Goal: Task Accomplishment & Management: Complete application form

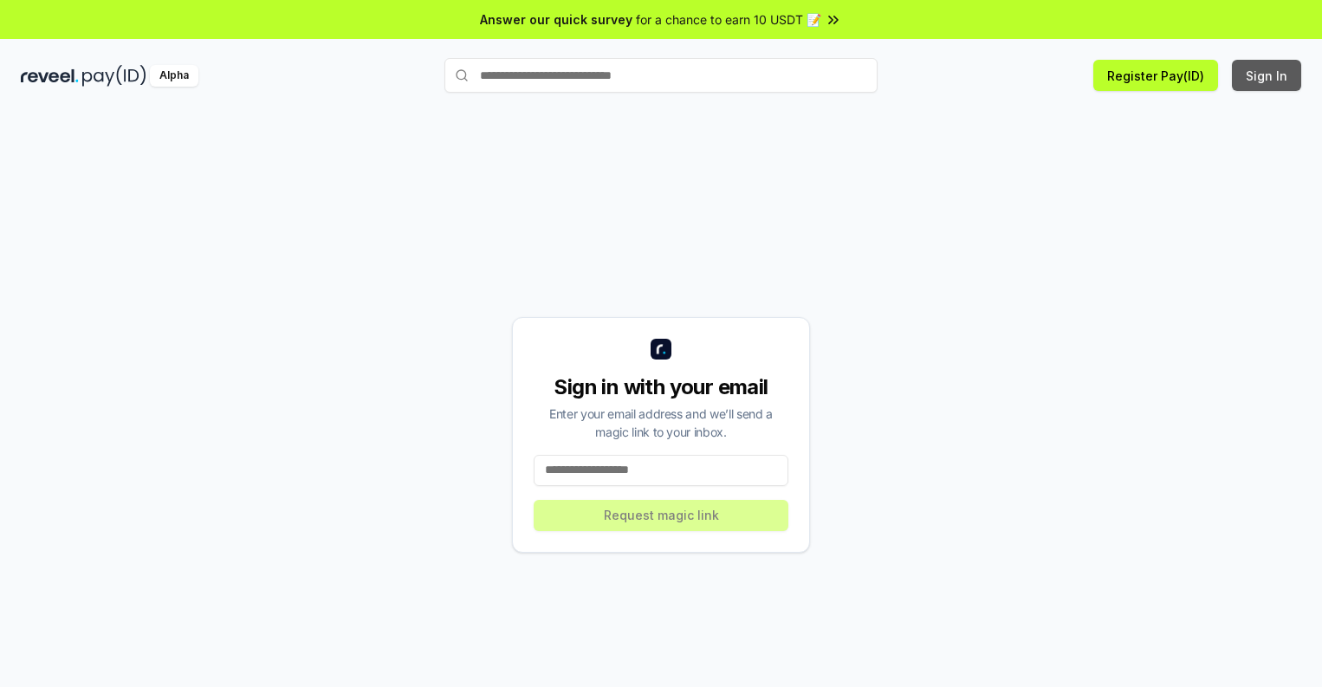
click at [1267, 75] on button "Sign In" at bounding box center [1266, 75] width 69 height 31
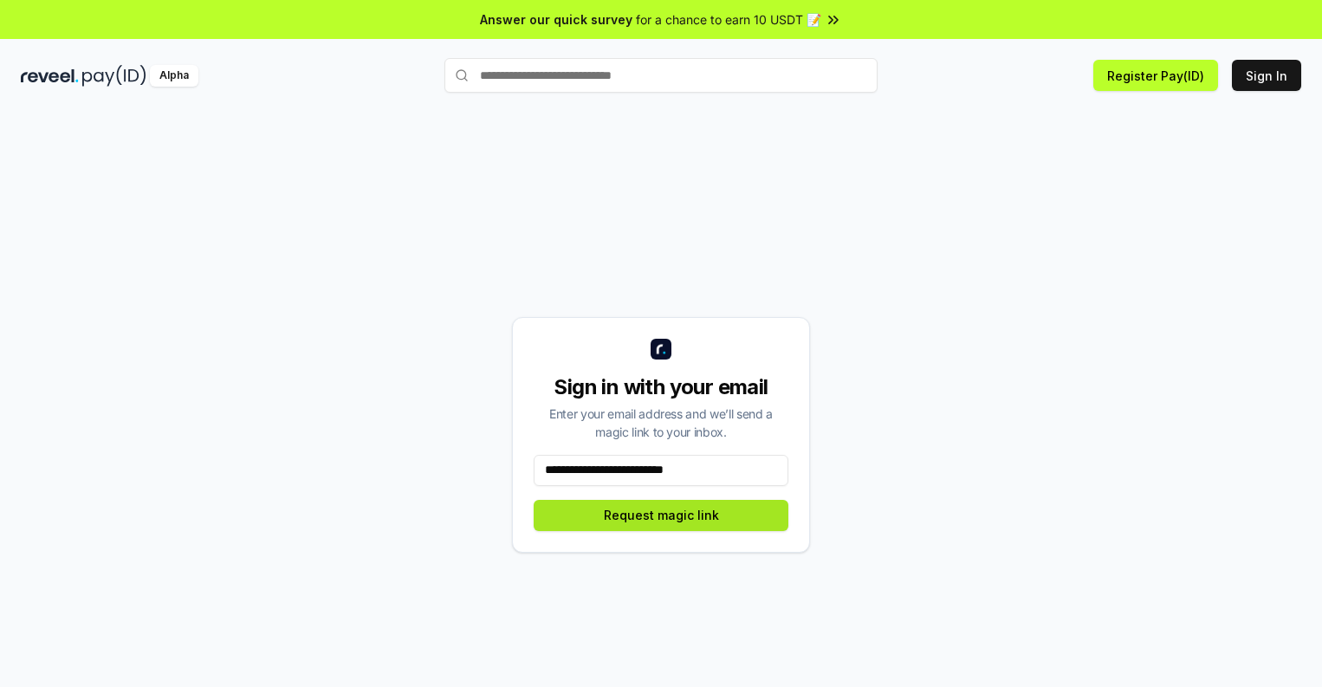
type input "**********"
click at [661, 515] on button "Request magic link" at bounding box center [661, 515] width 255 height 31
